Goal: Information Seeking & Learning: Understand process/instructions

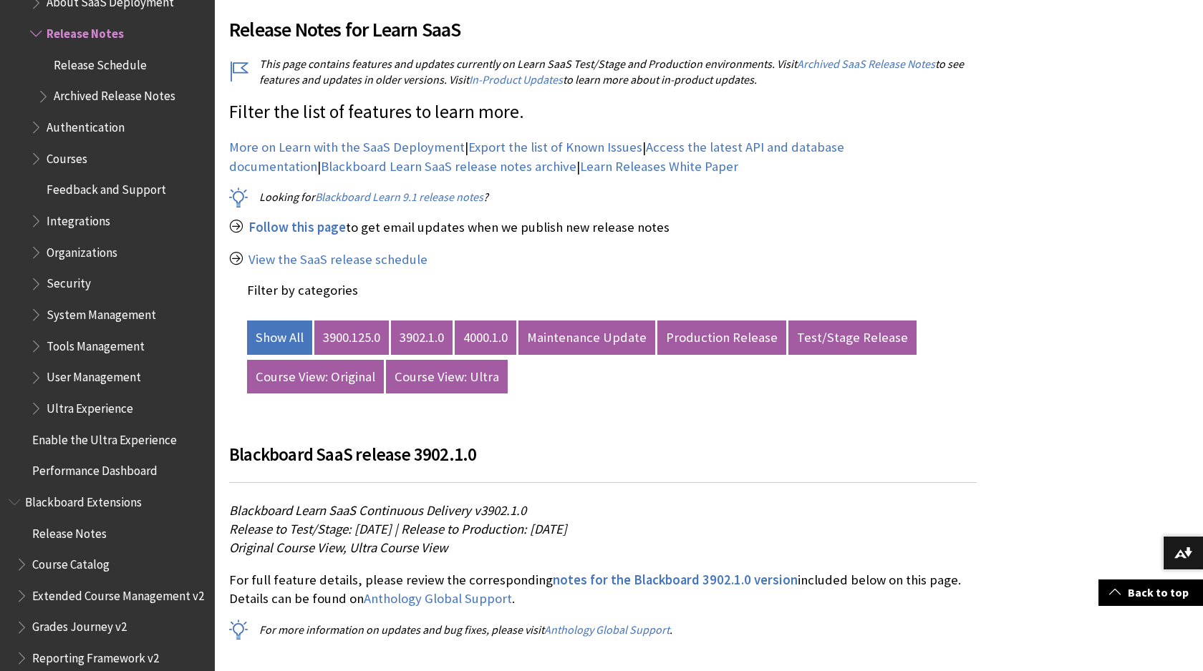
scroll to position [515, 0]
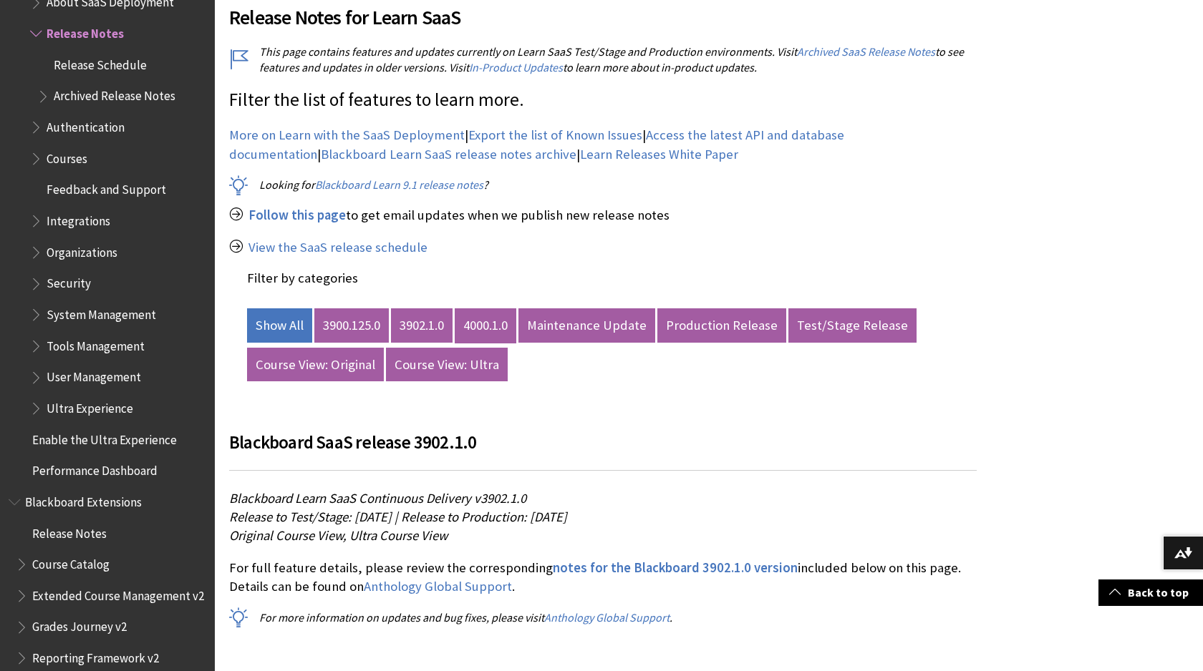
click at [494, 321] on link "4000.1.0" at bounding box center [486, 326] width 62 height 34
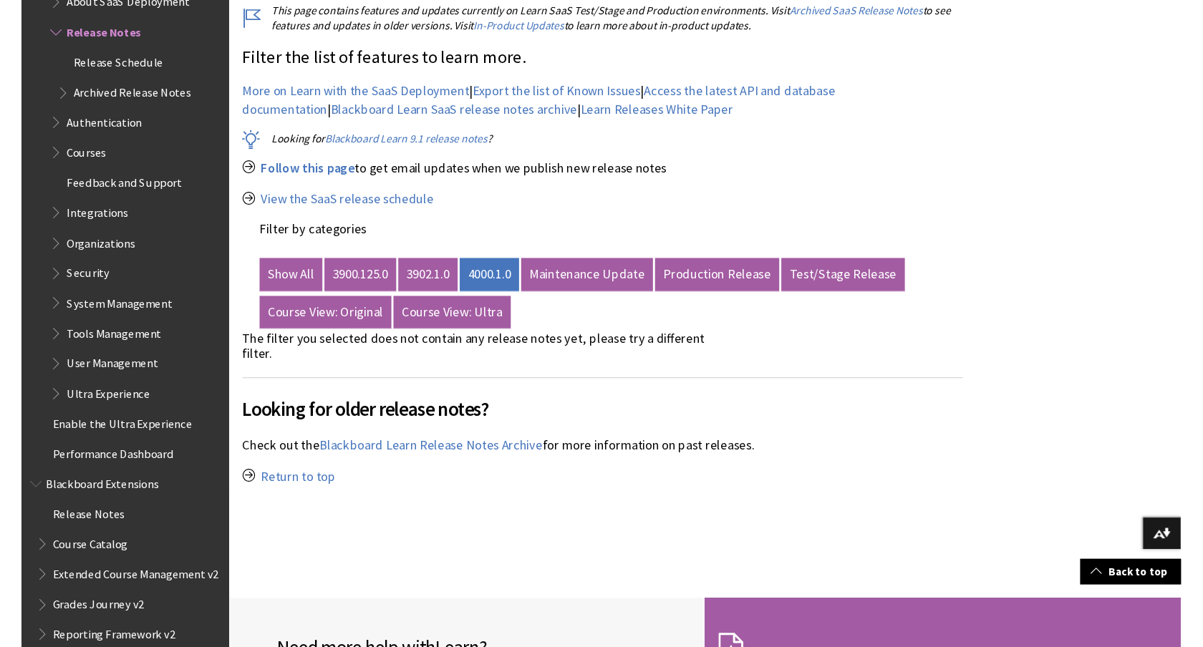
scroll to position [557, 0]
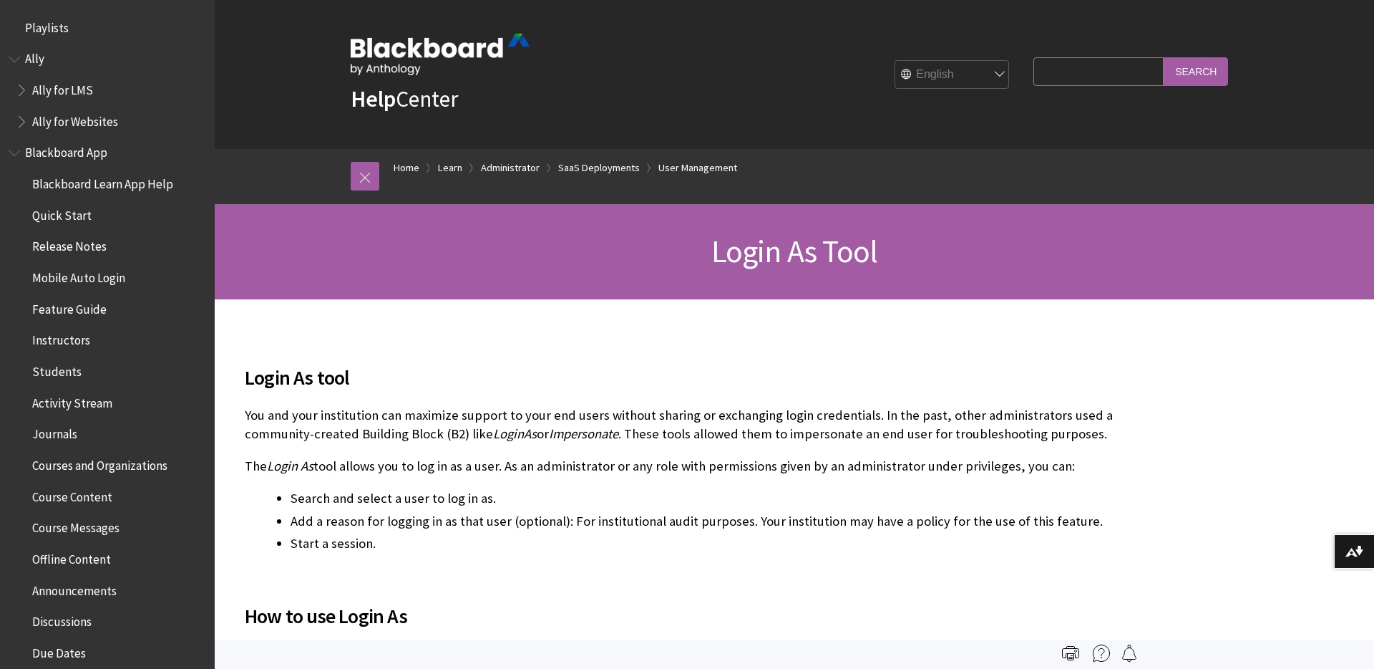
scroll to position [2000, 0]
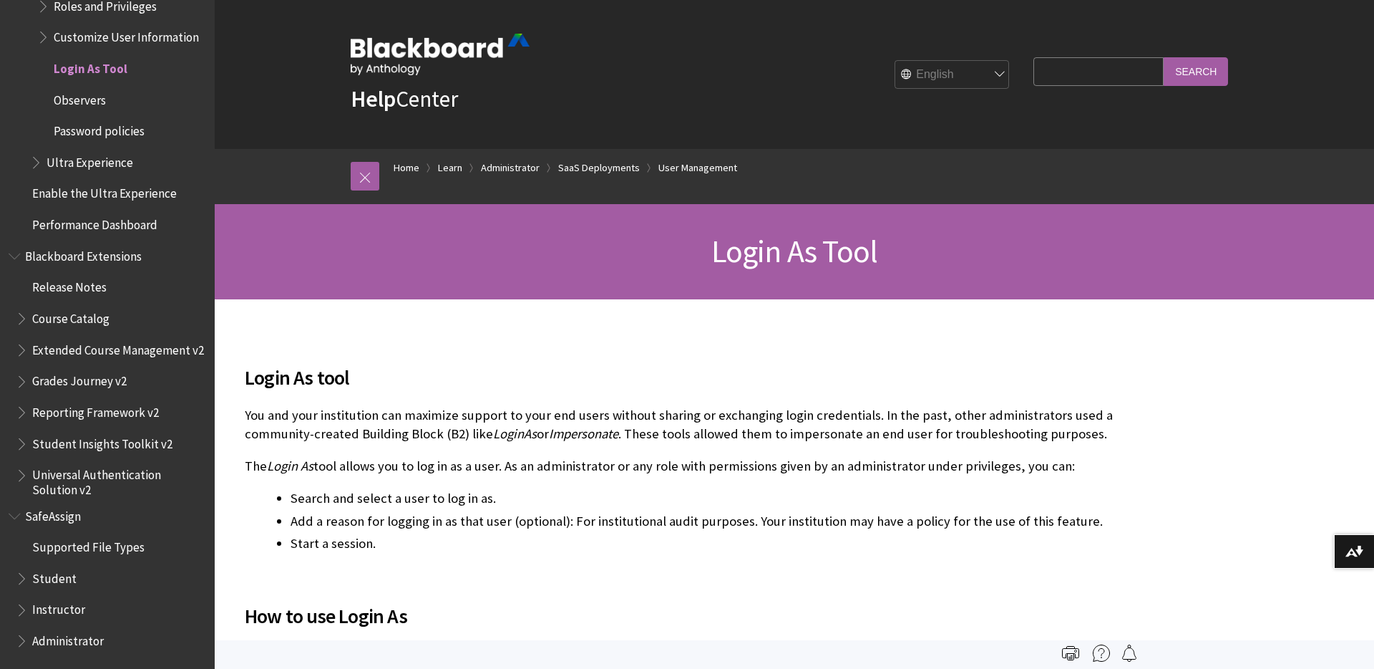
click at [968, 81] on select "English عربية Català Cymraeg Deutsch Español Suomi Français עברית Italiano 日本語 …" at bounding box center [953, 75] width 115 height 29
select select "/es-es/Learn/Administrator/SaaS/User_Management/LoginAs"
click at [907, 61] on select "English عربية Català Cymraeg Deutsch Español Suomi Français עברית Italiano 日本語 …" at bounding box center [953, 75] width 115 height 29
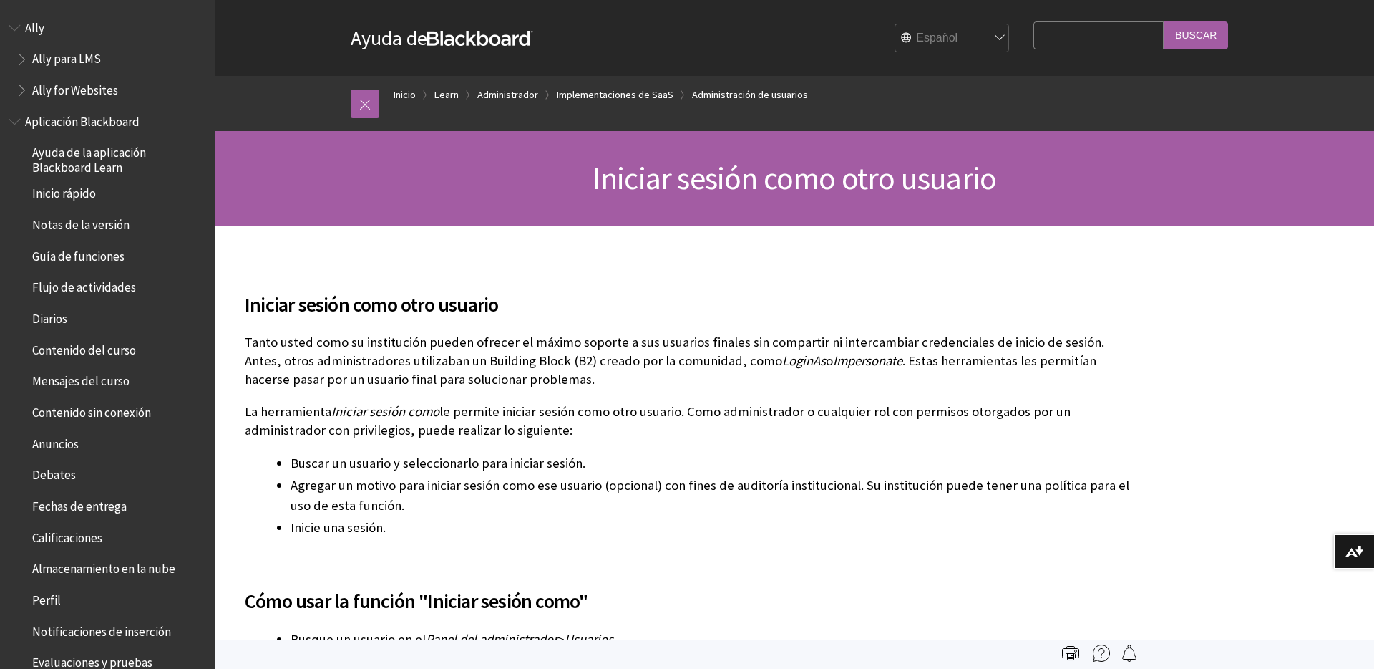
scroll to position [1599, 0]
